Goal: Task Accomplishment & Management: Manage account settings

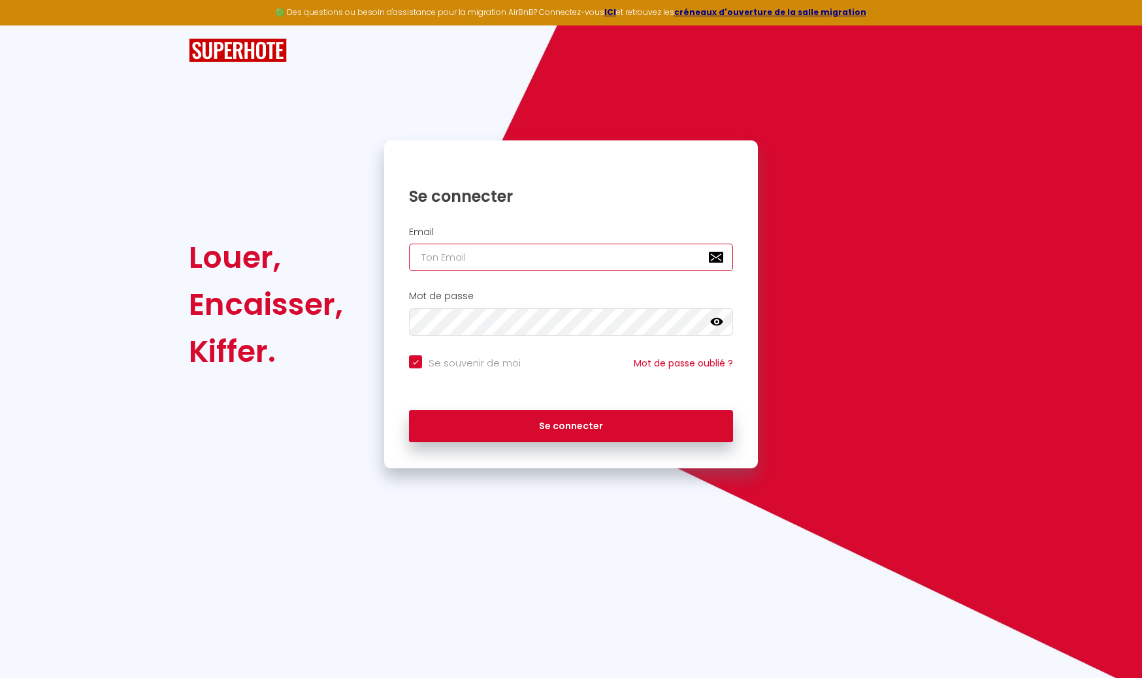
type input "[EMAIL_ADDRESS][DOMAIN_NAME]"
click at [571, 424] on button "Se connecter" at bounding box center [571, 426] width 324 height 33
checkbox input "true"
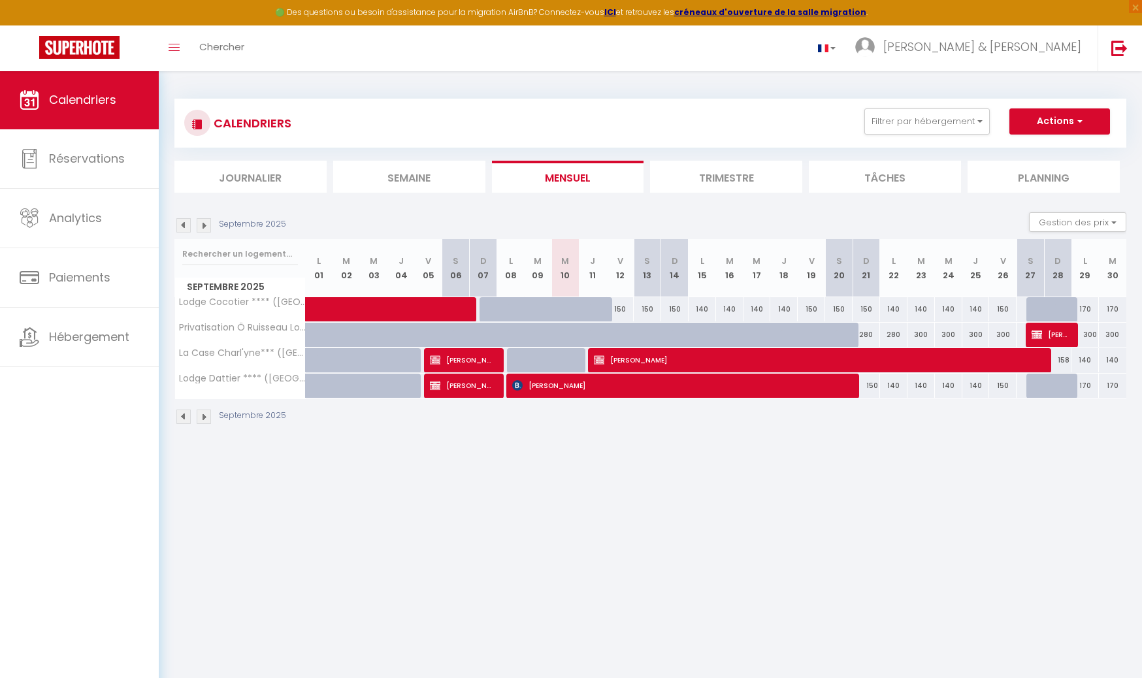
click at [555, 388] on span "[PERSON_NAME]" at bounding box center [681, 385] width 338 height 25
select select "OK"
select select "0"
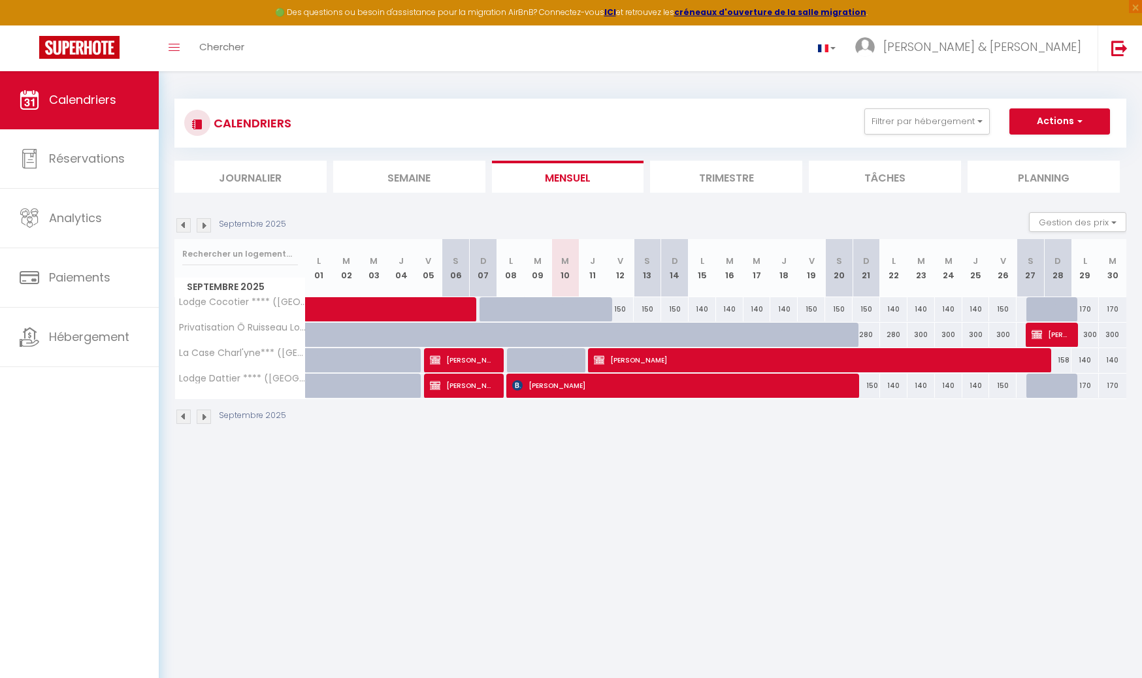
select select "1"
select select
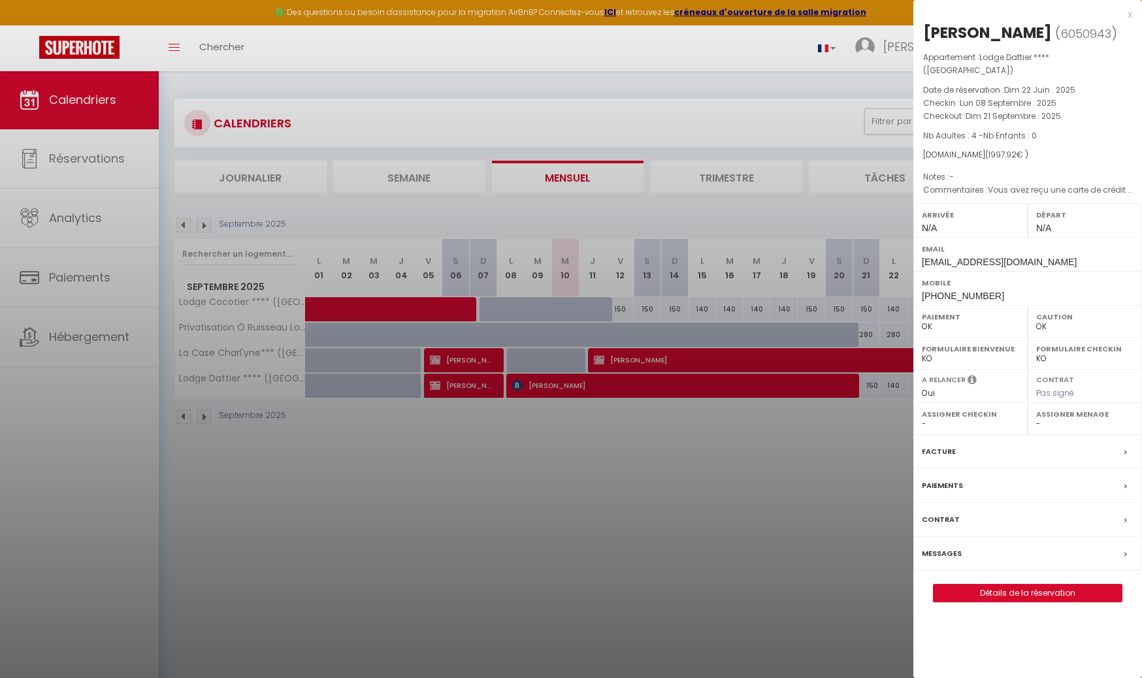
click at [582, 454] on div at bounding box center [571, 339] width 1142 height 678
